Goal: Information Seeking & Learning: Compare options

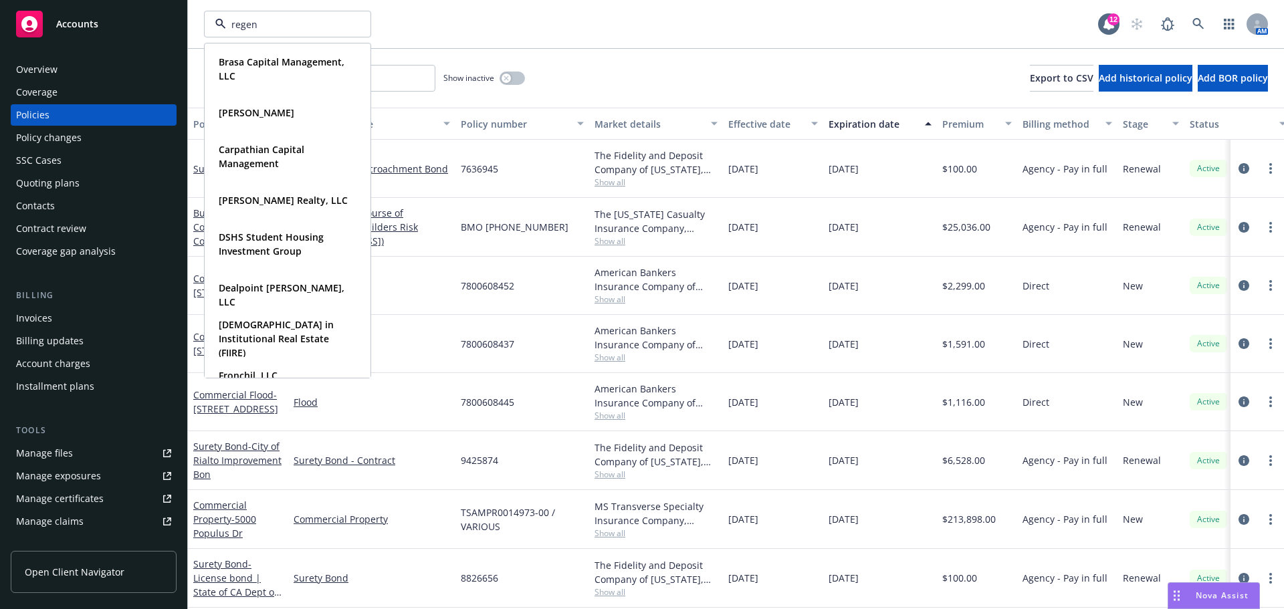
type input "regent"
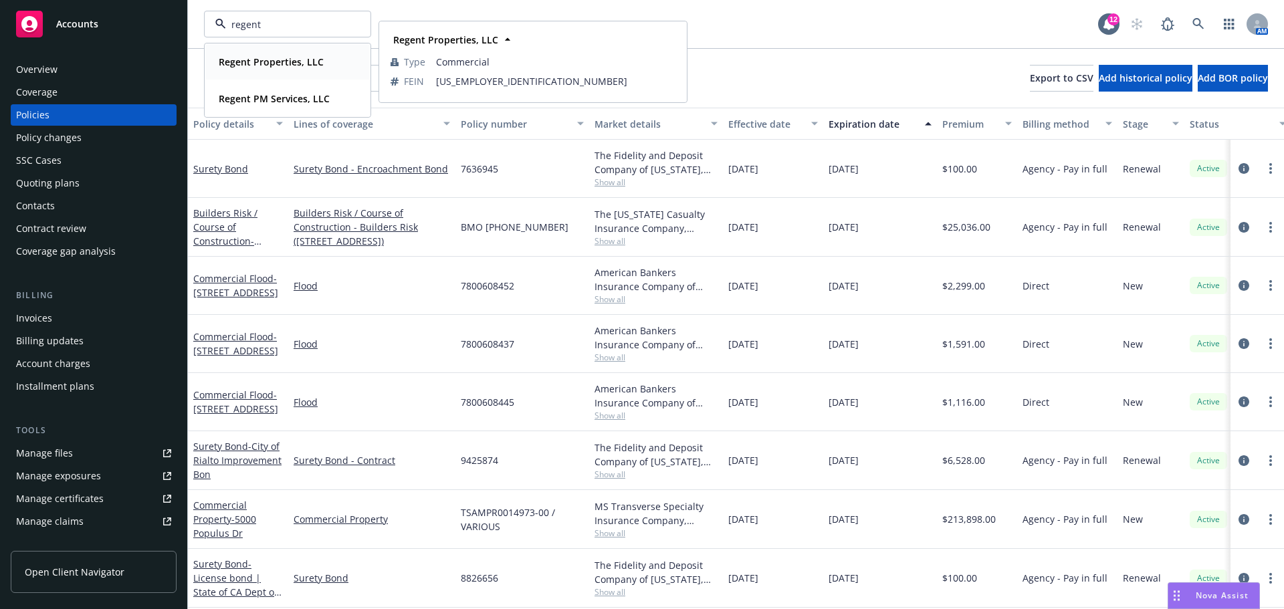
click at [272, 67] on strong "Regent Properties, LLC" at bounding box center [271, 62] width 105 height 13
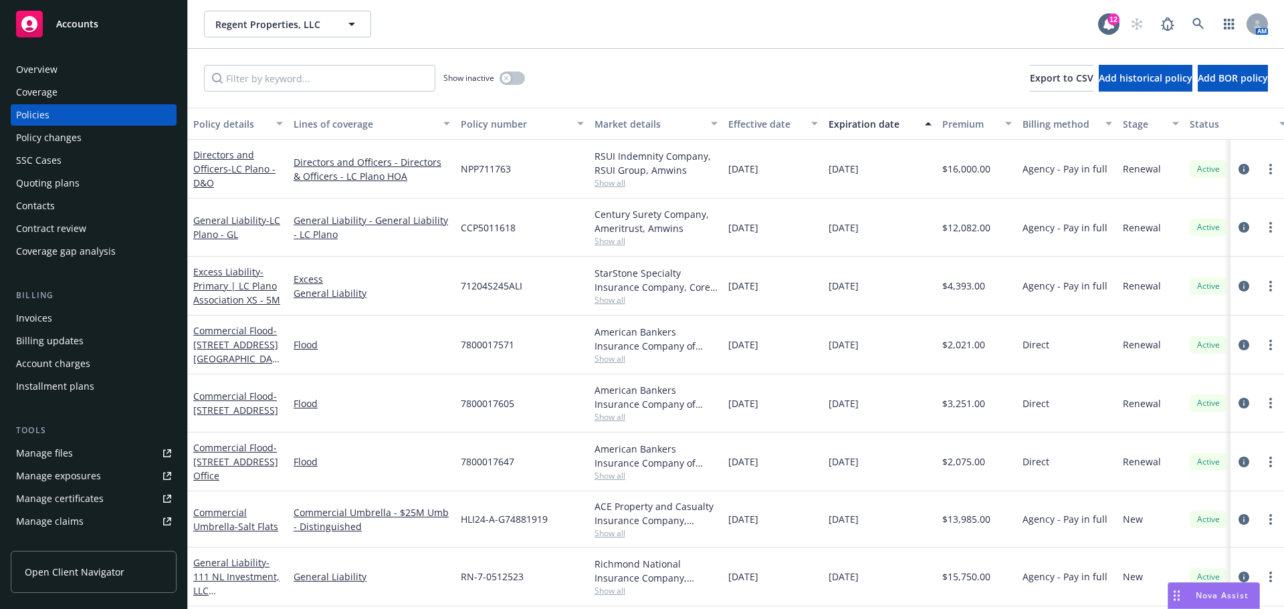
click at [72, 178] on div "Quoting plans" at bounding box center [48, 183] width 64 height 21
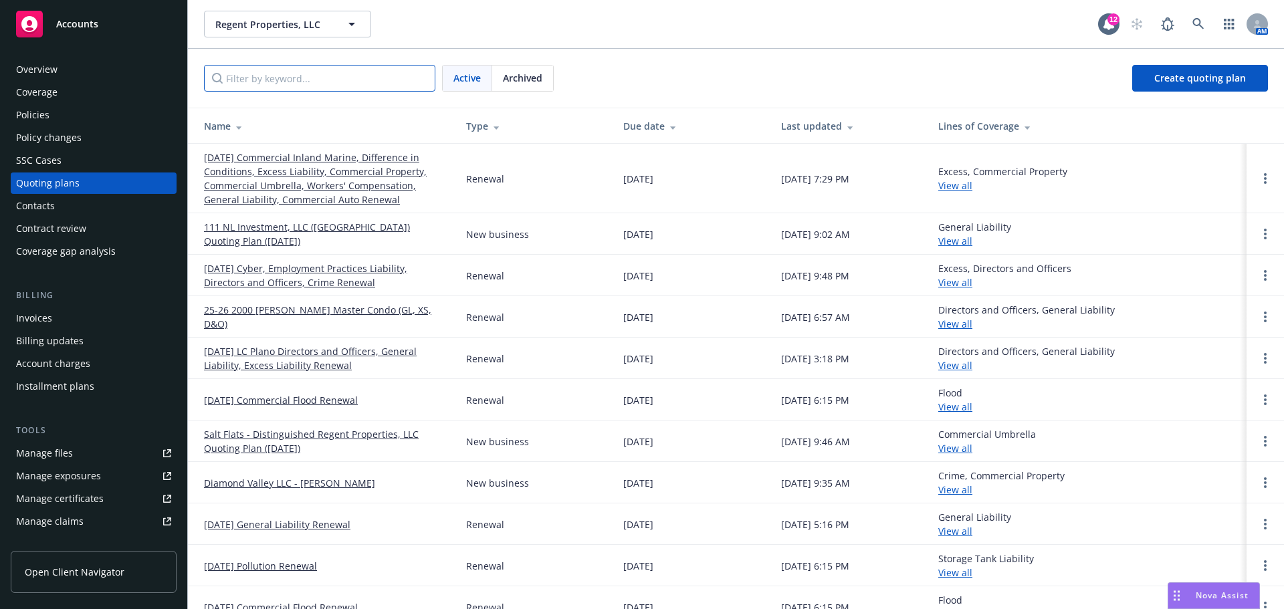
click at [293, 84] on input "Filter by keyword..." at bounding box center [319, 78] width 231 height 27
click at [296, 484] on link "Diamond Valley LLC - [PERSON_NAME]" at bounding box center [289, 483] width 171 height 14
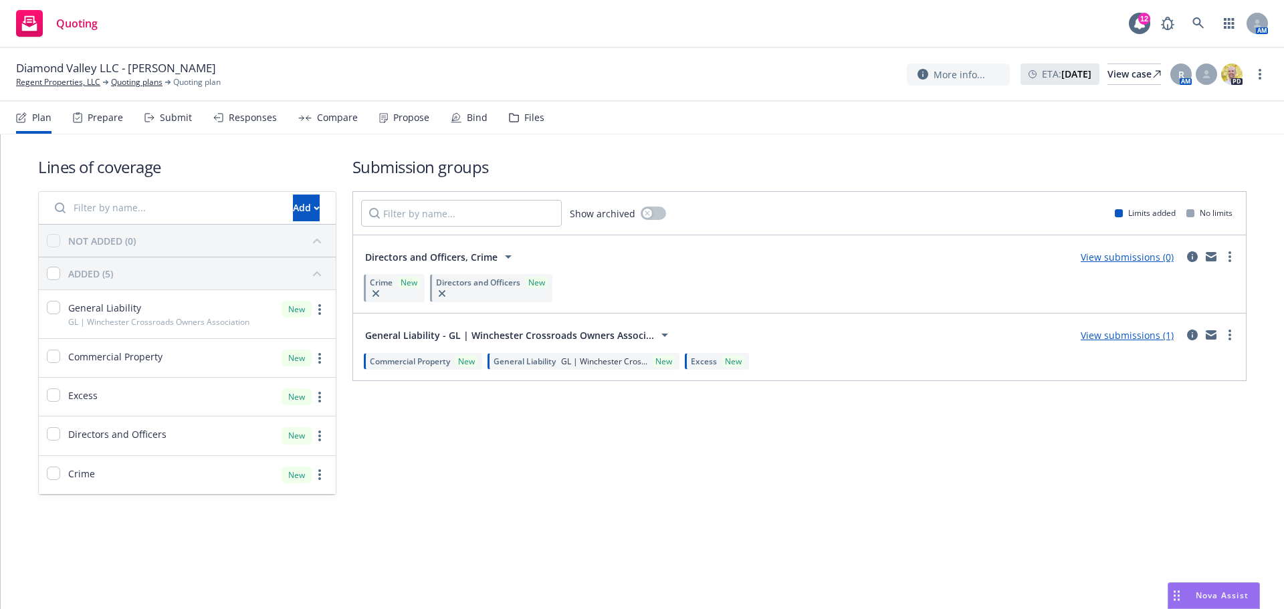
click at [234, 116] on div "Responses" at bounding box center [253, 117] width 48 height 11
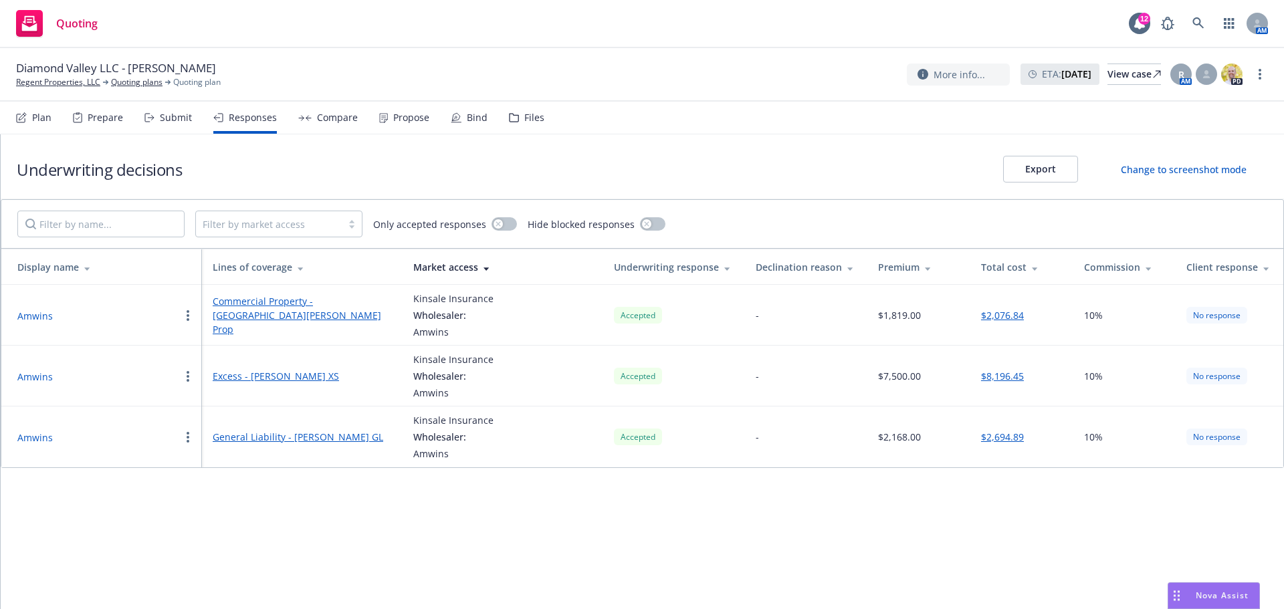
click at [316, 124] on div "Compare" at bounding box center [328, 118] width 60 height 32
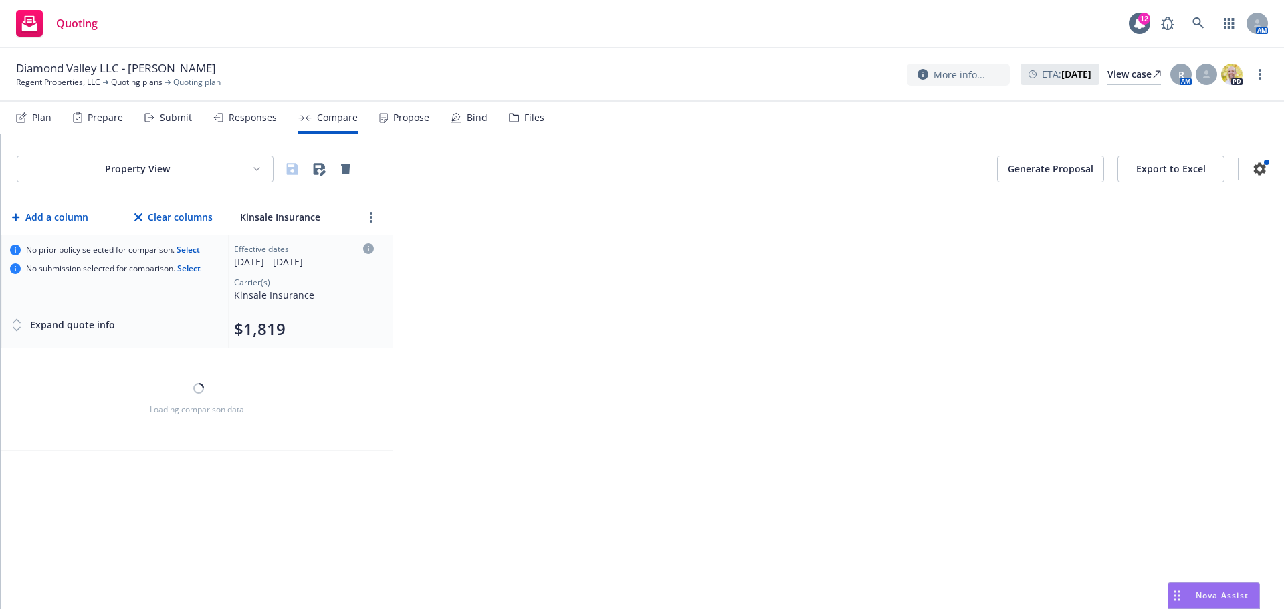
click at [389, 124] on div "Propose" at bounding box center [404, 118] width 50 height 32
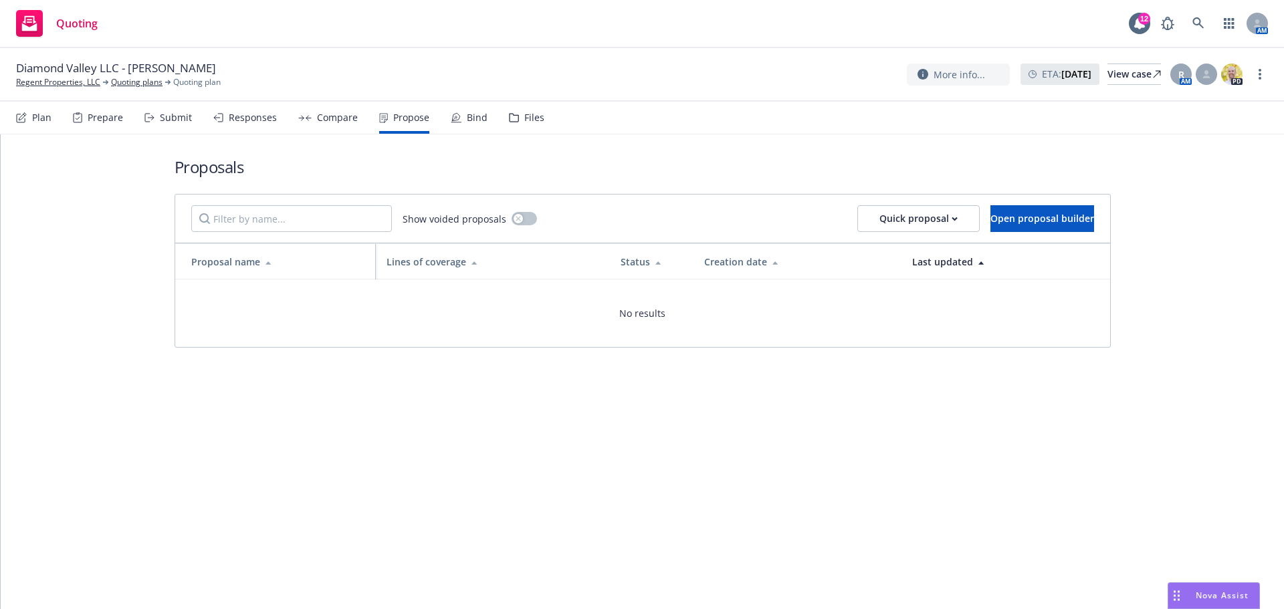
click at [32, 110] on div "Plan" at bounding box center [33, 118] width 35 height 32
